Goal: Check status: Check status

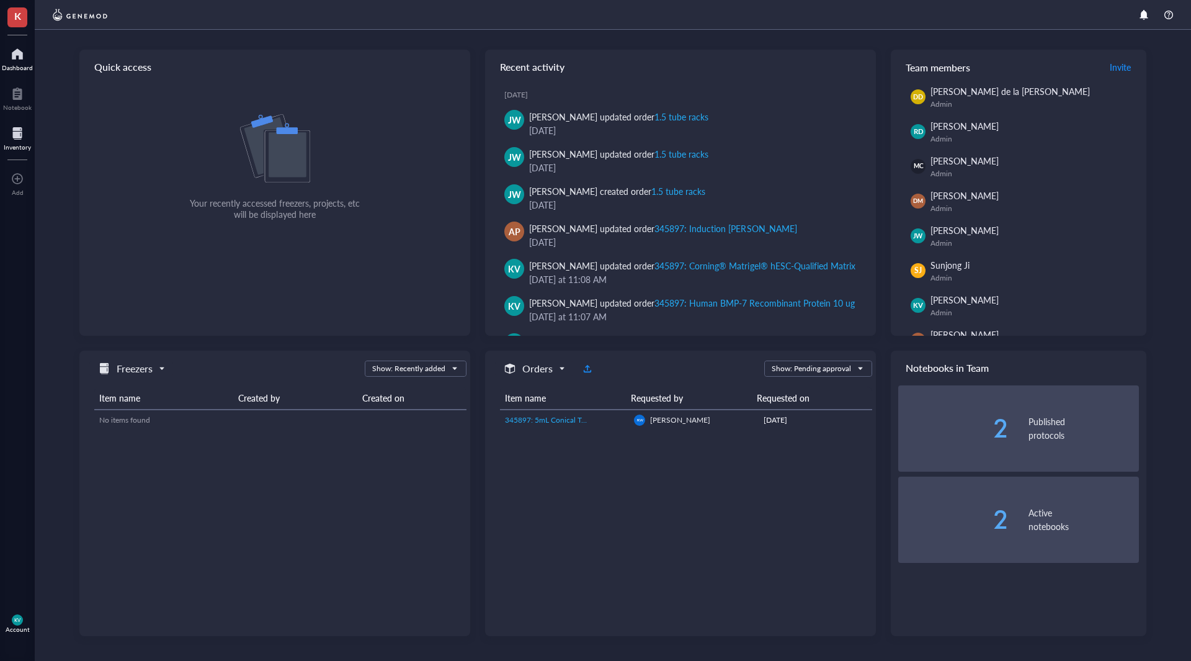
click at [8, 132] on div at bounding box center [17, 133] width 27 height 20
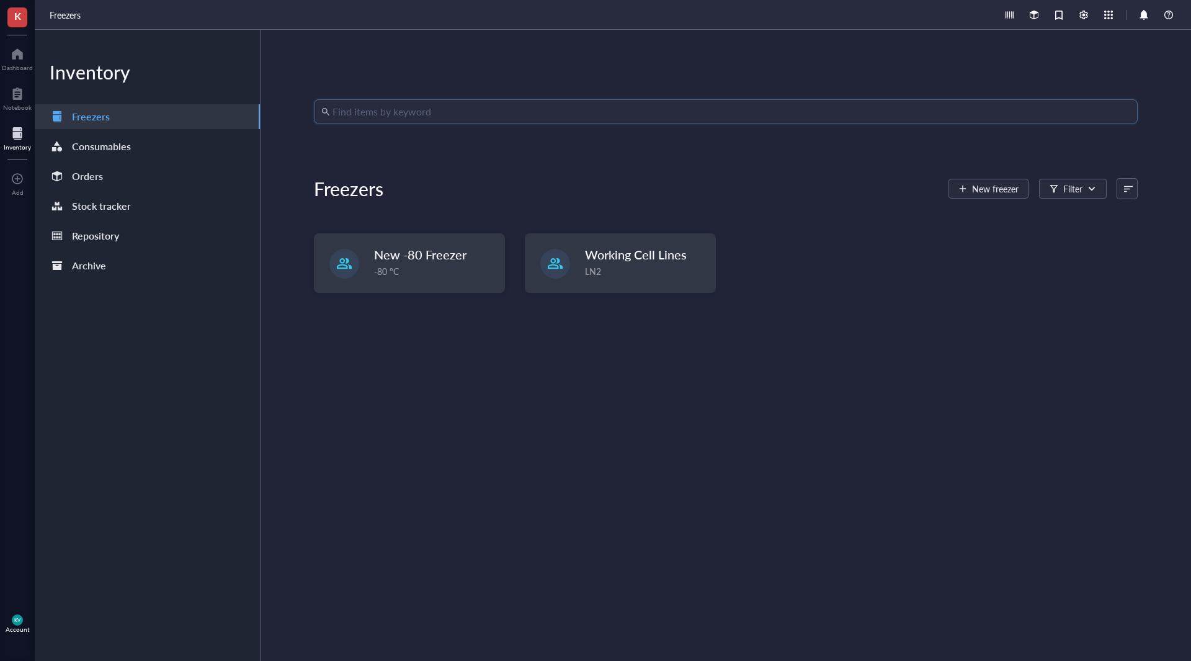
click at [478, 112] on input "search" at bounding box center [731, 112] width 798 height 24
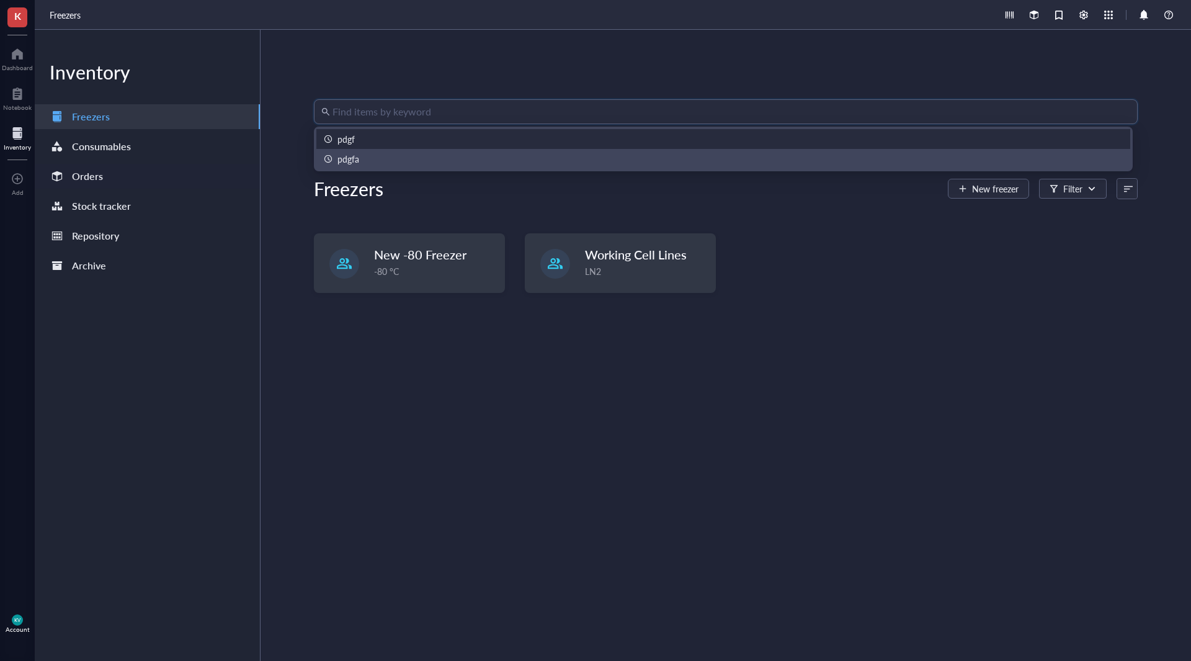
click at [81, 168] on div "Orders" at bounding box center [87, 175] width 31 height 17
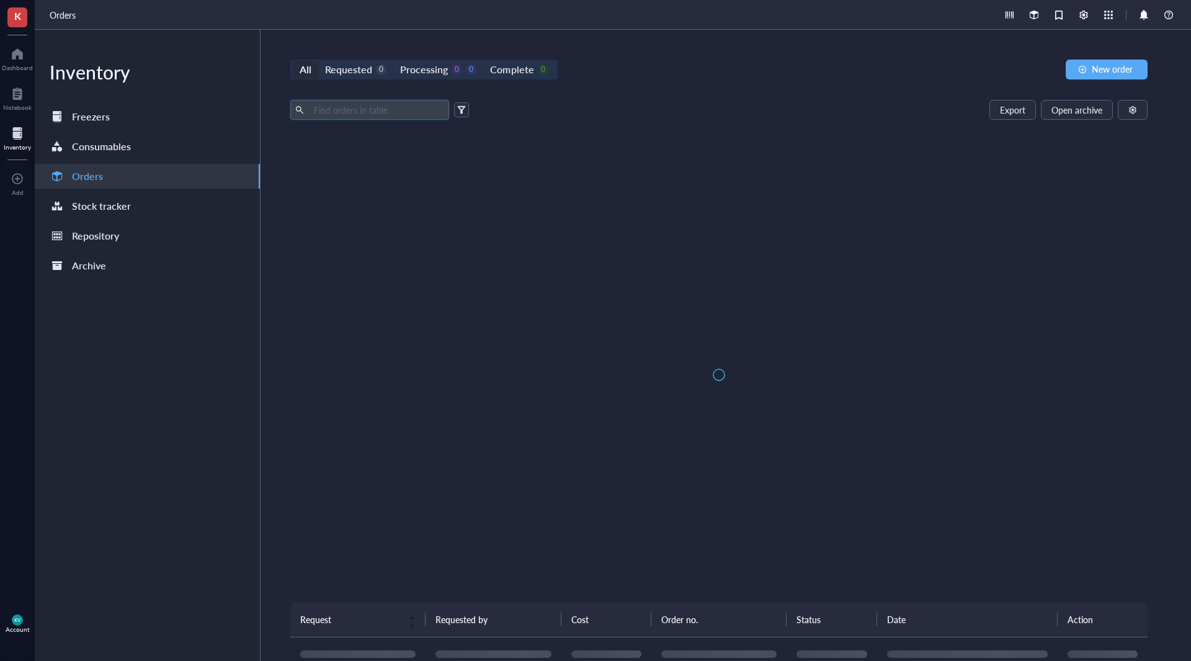
click at [368, 115] on input "text" at bounding box center [376, 109] width 135 height 19
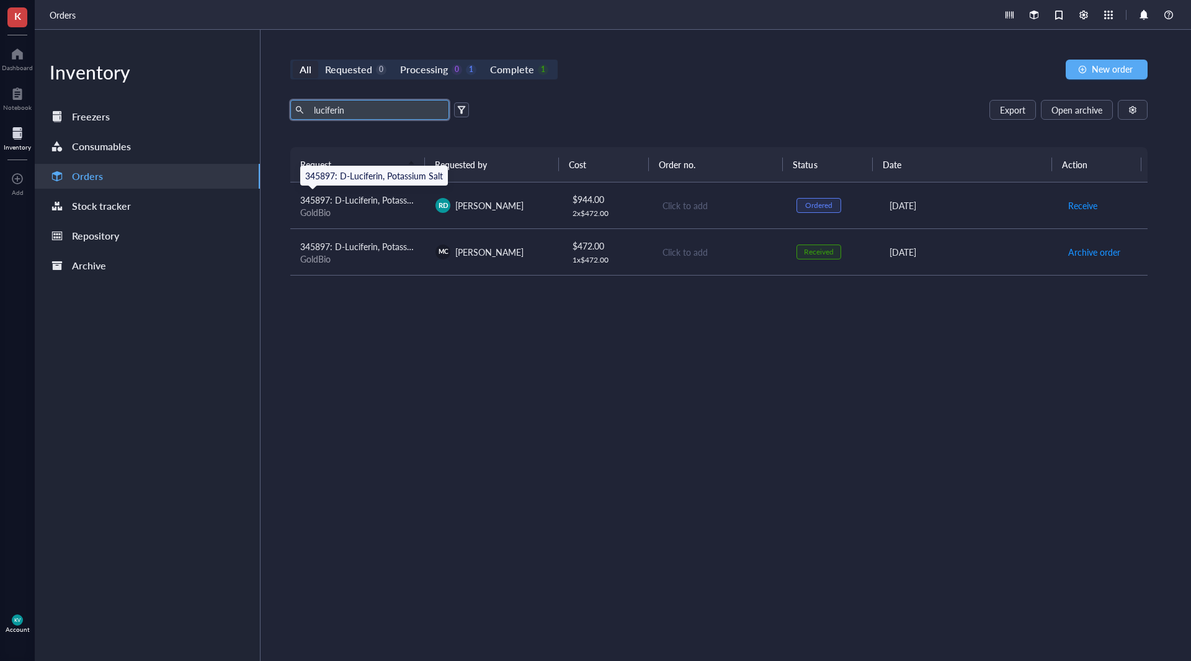
type input "luciferin"
click at [405, 203] on span "345897: D-Luciferin, Potassium Salt" at bounding box center [369, 200] width 138 height 12
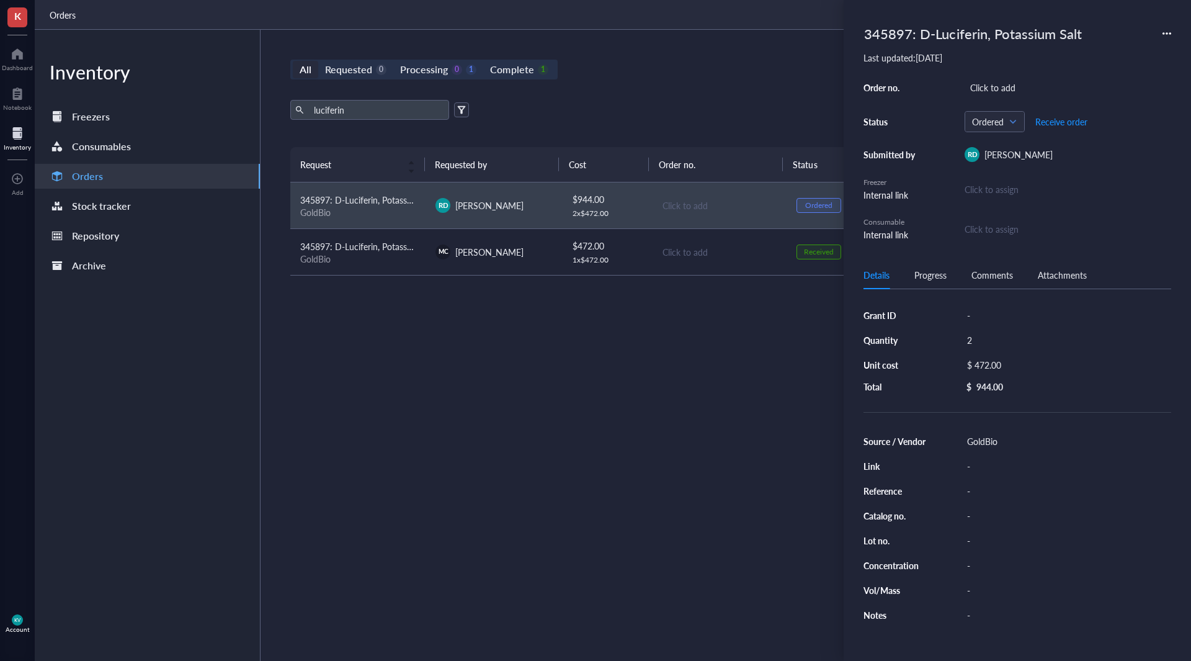
click at [697, 349] on div "Request Requested by Cost Order no. Status Date Action 345897: D-Luciferin, [ME…" at bounding box center [718, 374] width 857 height 455
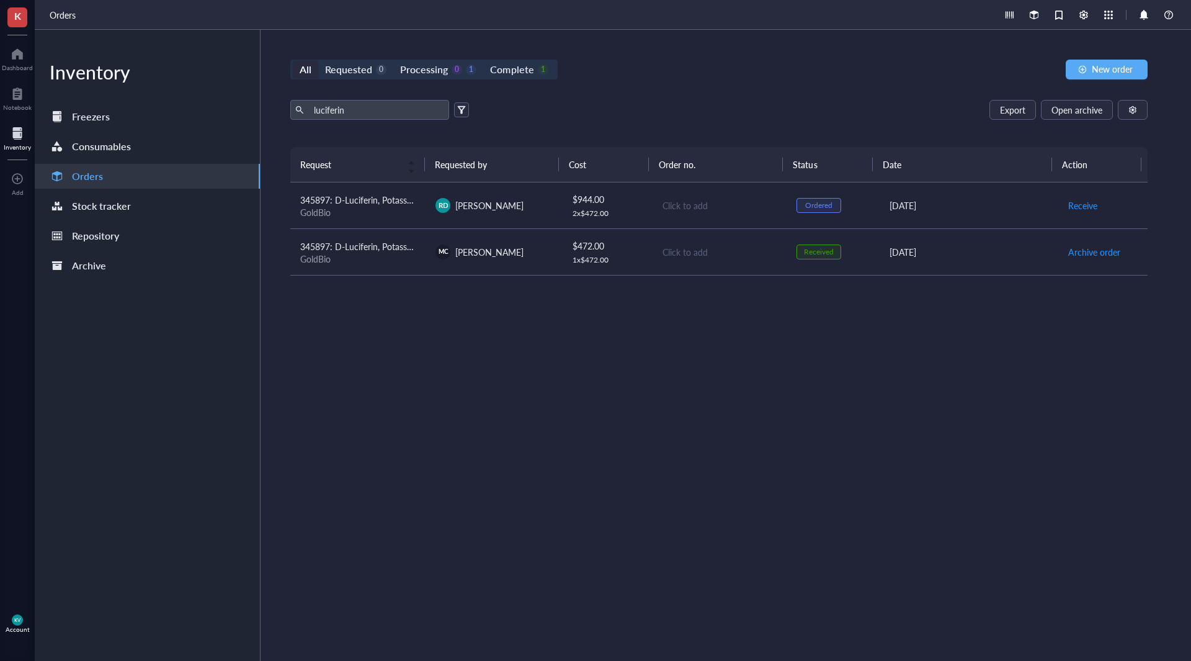
click at [565, 210] on td "$ 944.00 2 x $ 472.00" at bounding box center [606, 205] width 91 height 47
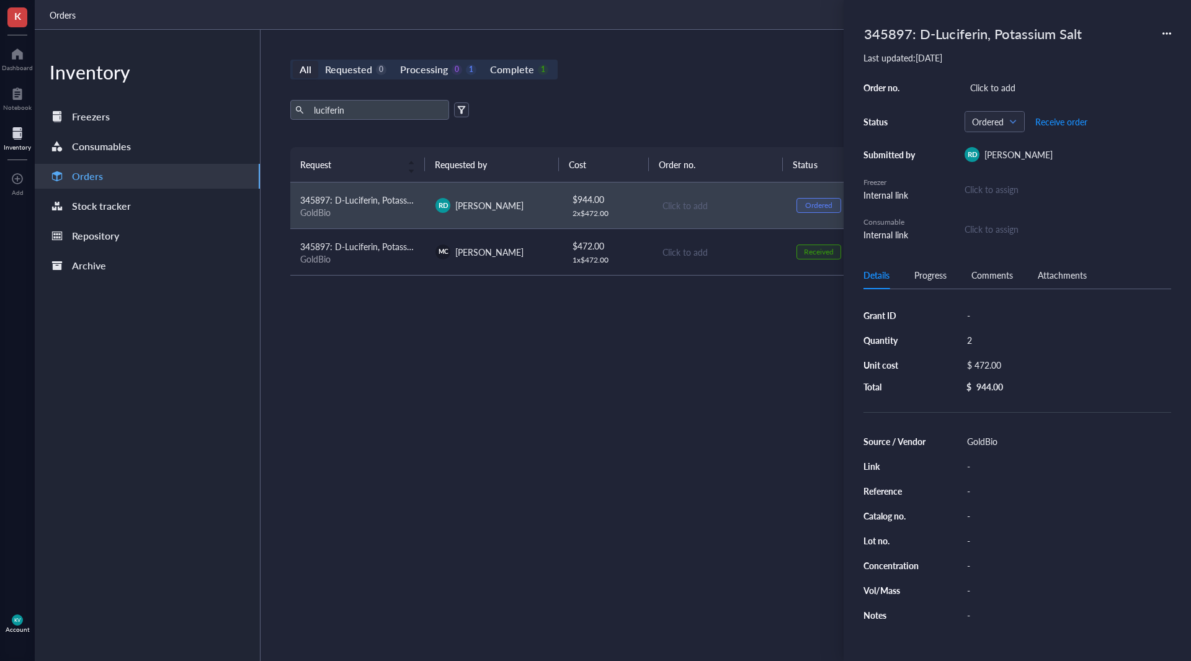
click at [612, 318] on div "Request Requested by Cost Order no. Status Date Action 345897: D-Luciferin, [ME…" at bounding box center [718, 374] width 857 height 455
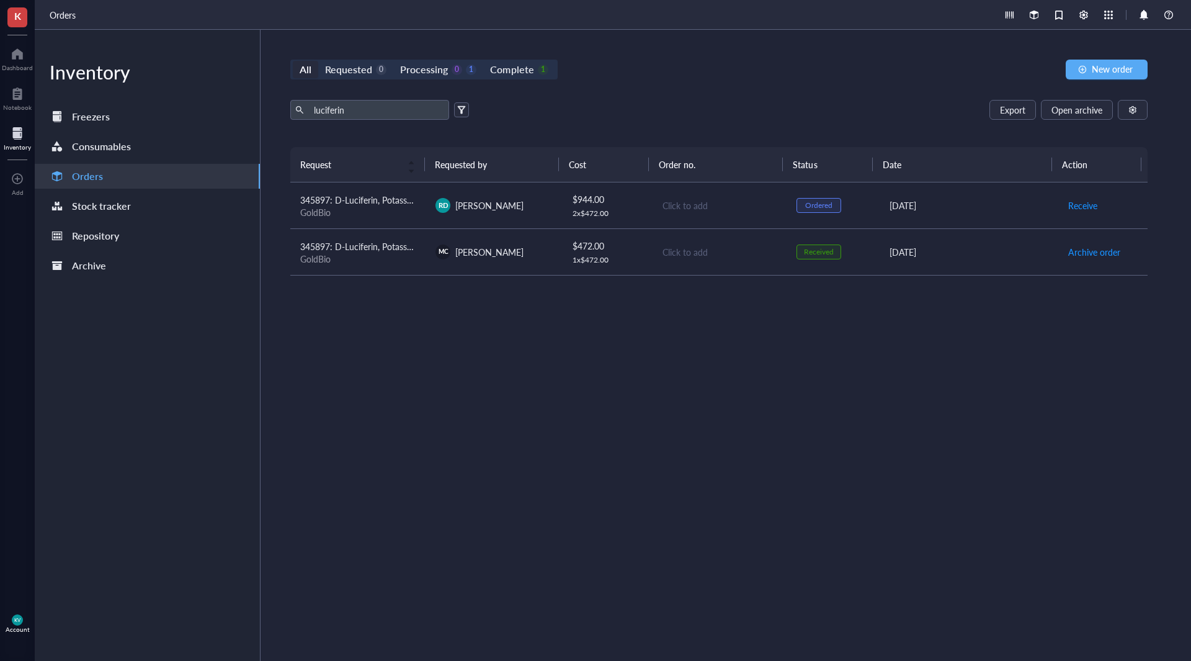
click at [479, 213] on td "RD [PERSON_NAME]" at bounding box center [493, 205] width 135 height 47
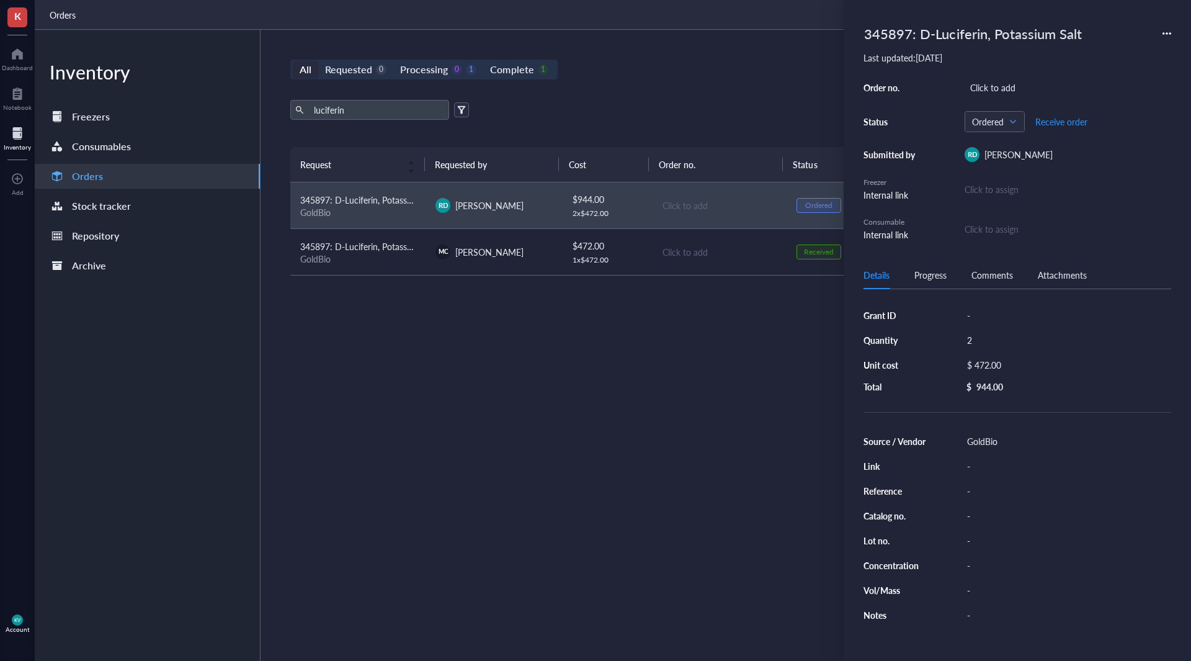
click at [530, 328] on div "Request Requested by Cost Order no. Status Date Action 345897: D-Luciferin, [ME…" at bounding box center [718, 374] width 857 height 455
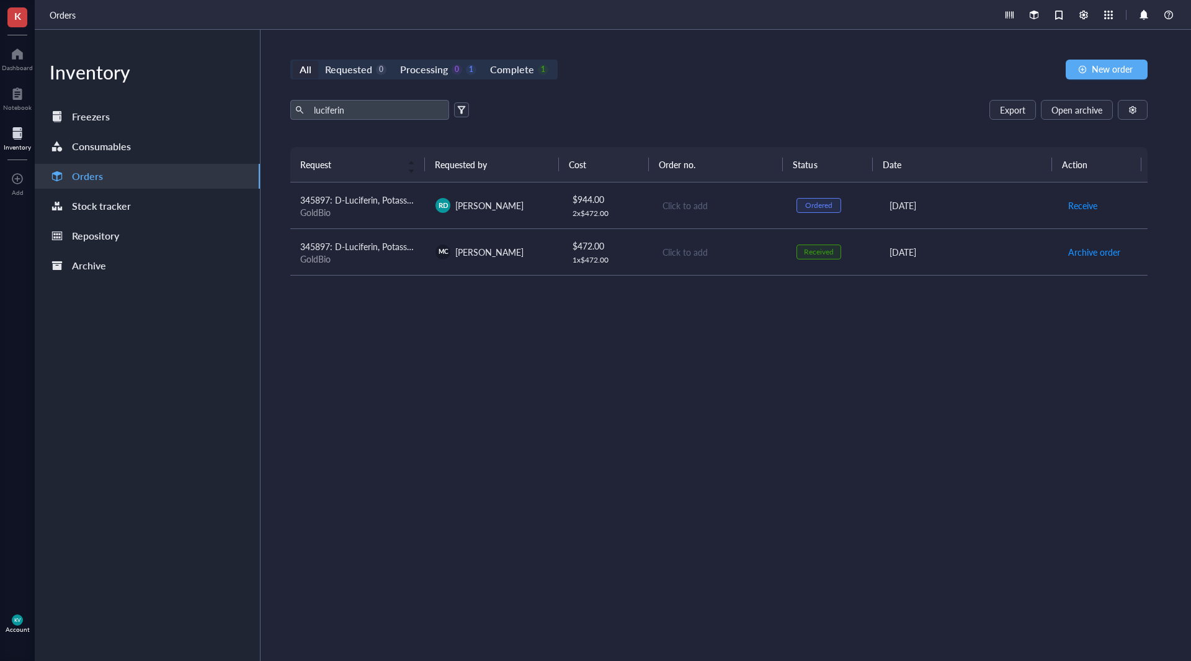
click at [12, 630] on div "Account" at bounding box center [18, 628] width 24 height 7
click at [104, 646] on link "Logout" at bounding box center [87, 644] width 81 height 22
